Goal: Task Accomplishment & Management: Manage account settings

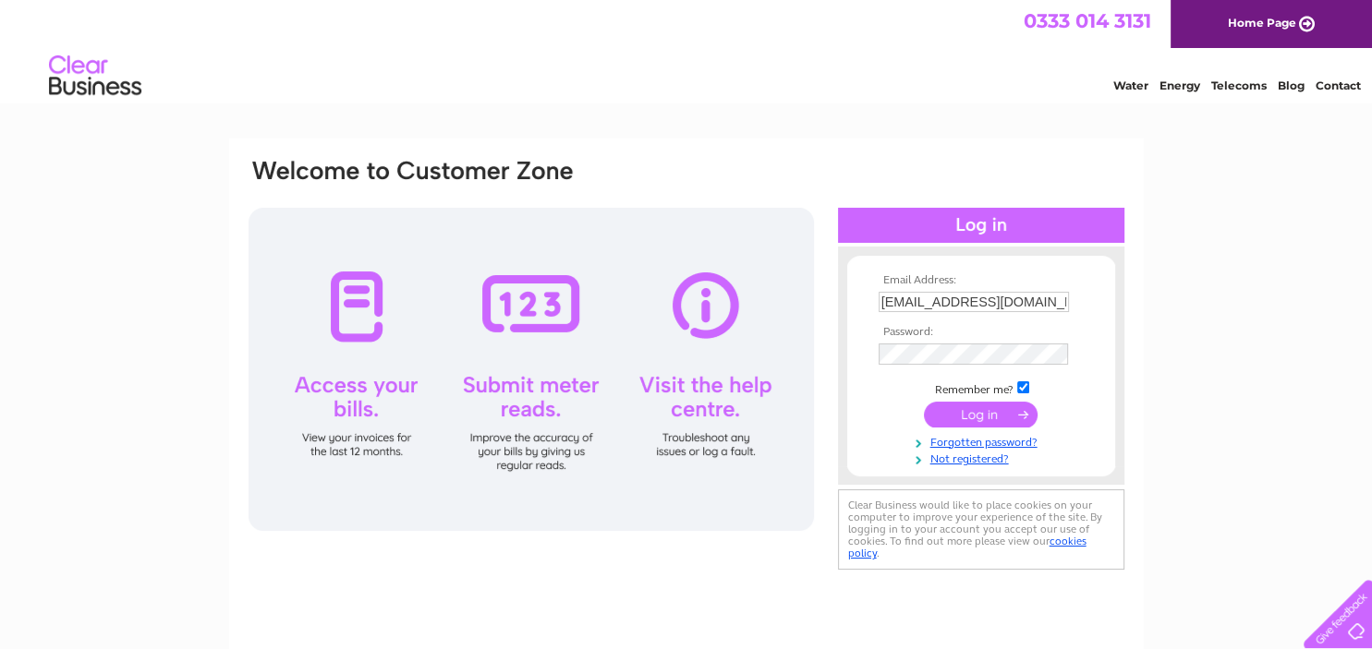
click at [970, 417] on input "submit" at bounding box center [981, 415] width 114 height 26
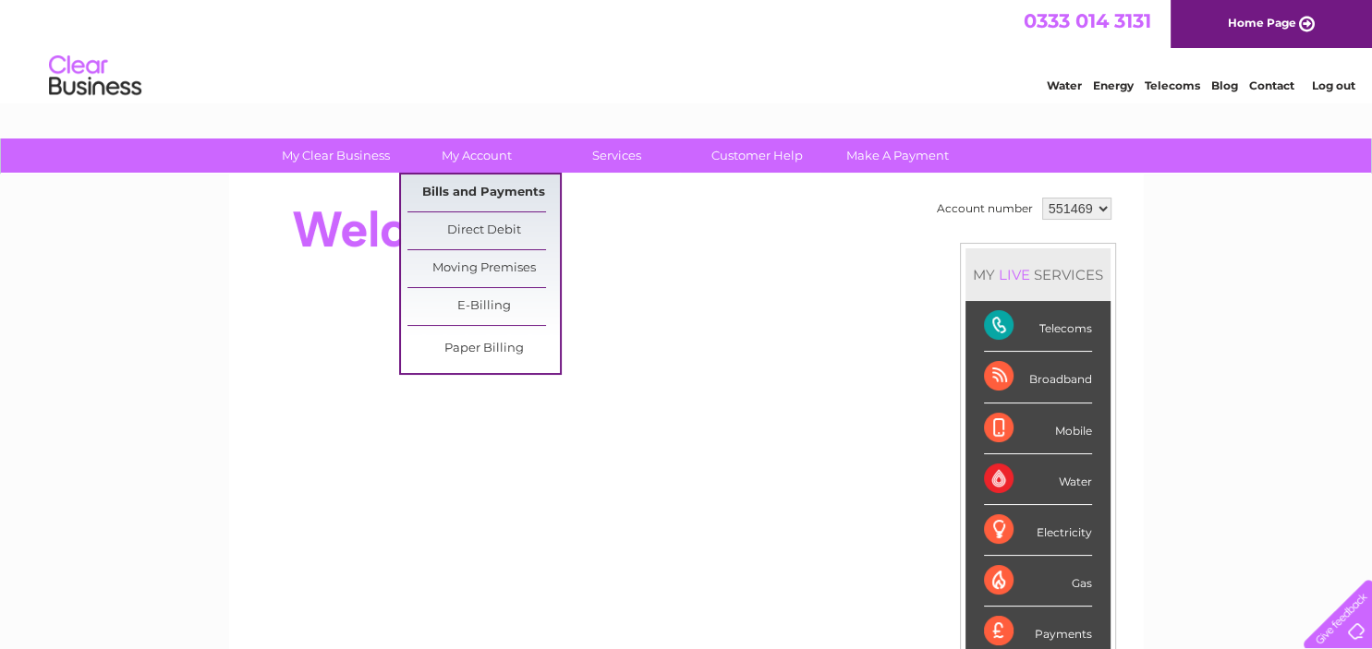
click at [484, 190] on link "Bills and Payments" at bounding box center [483, 193] width 152 height 37
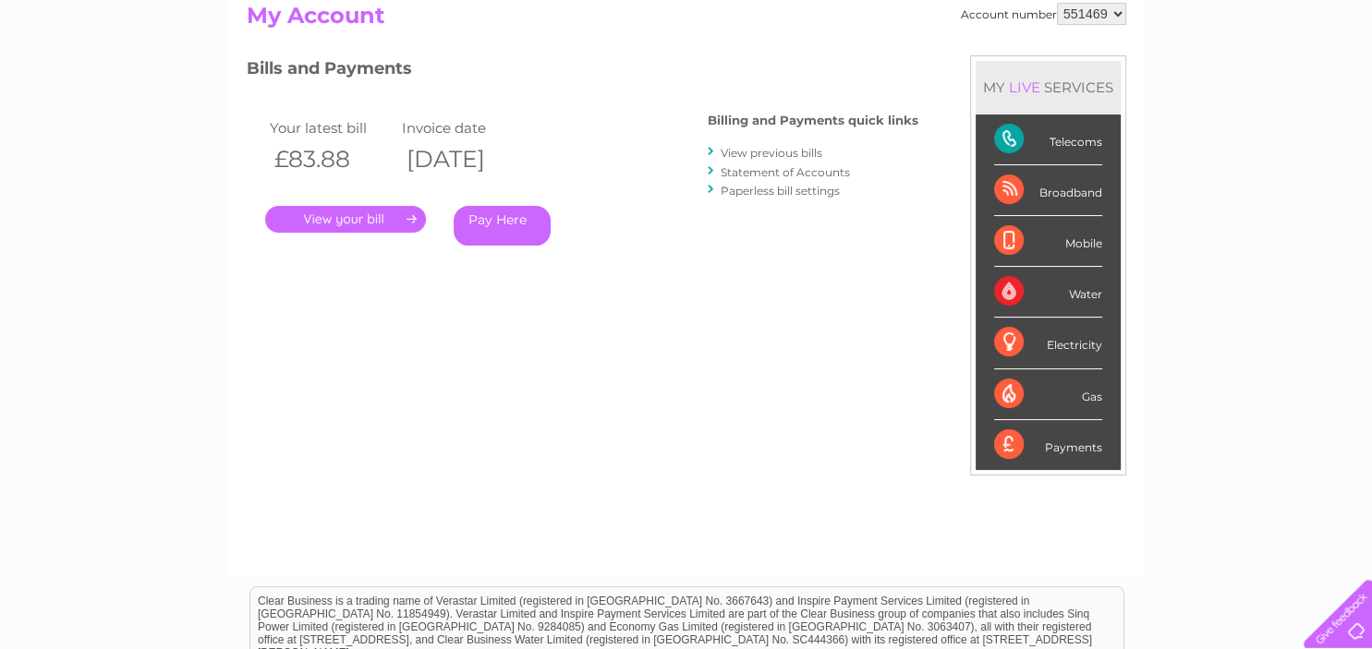
scroll to position [195, 0]
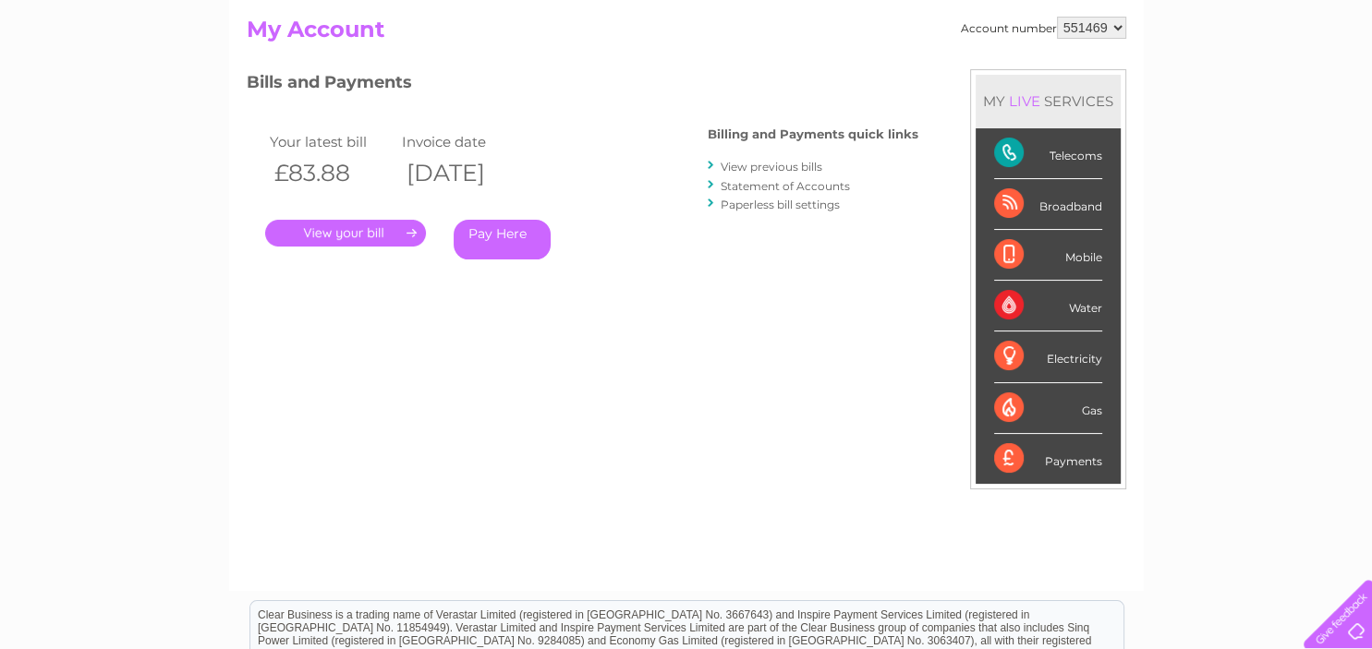
click at [348, 231] on link "." at bounding box center [345, 233] width 161 height 27
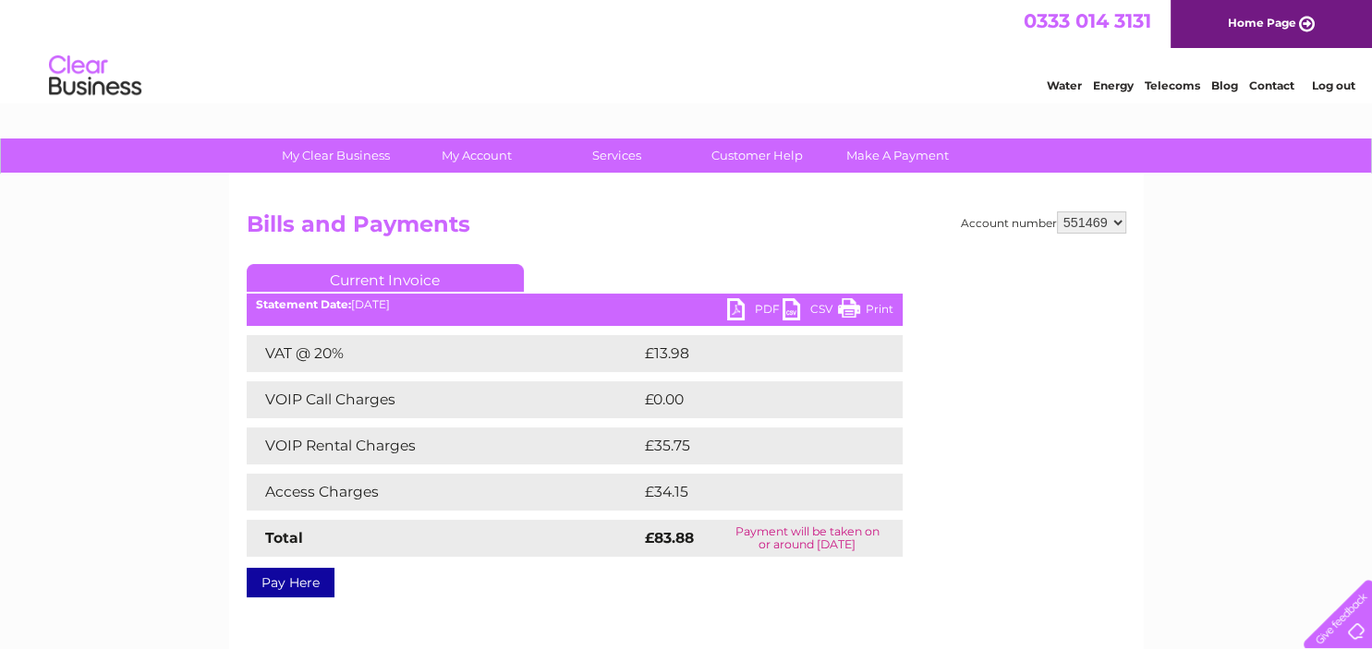
click at [744, 309] on link "PDF" at bounding box center [754, 311] width 55 height 27
click at [1324, 90] on link "Log out" at bounding box center [1332, 86] width 43 height 14
